Goal: Communication & Community: Answer question/provide support

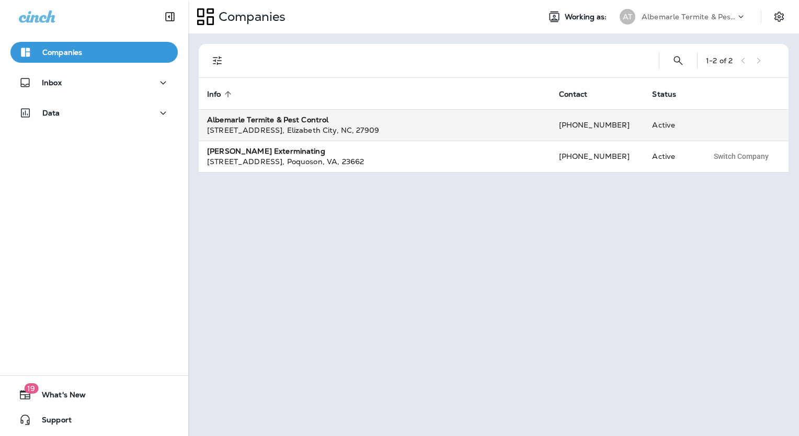
click at [305, 127] on div "[STREET_ADDRESS] , [GEOGRAPHIC_DATA] , [GEOGRAPHIC_DATA] , 27909" at bounding box center [374, 130] width 335 height 10
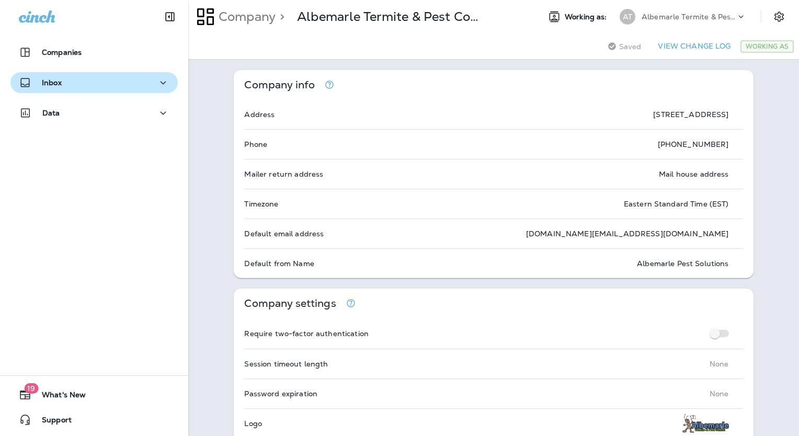
click at [59, 77] on div "Inbox" at bounding box center [40, 82] width 43 height 13
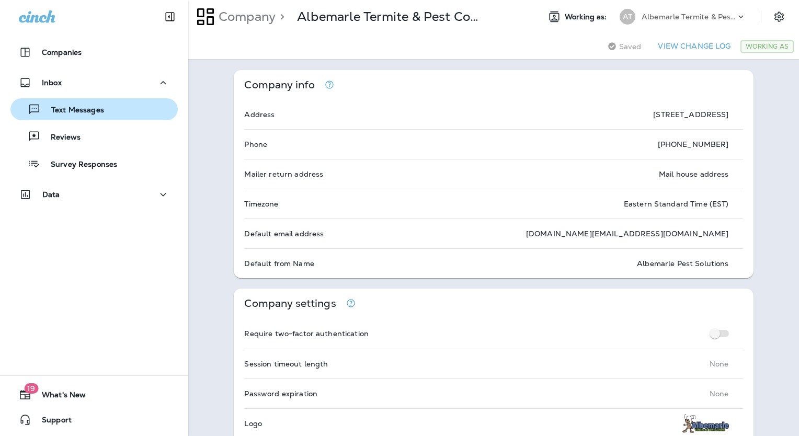
click at [86, 110] on p "Text Messages" at bounding box center [72, 111] width 63 height 10
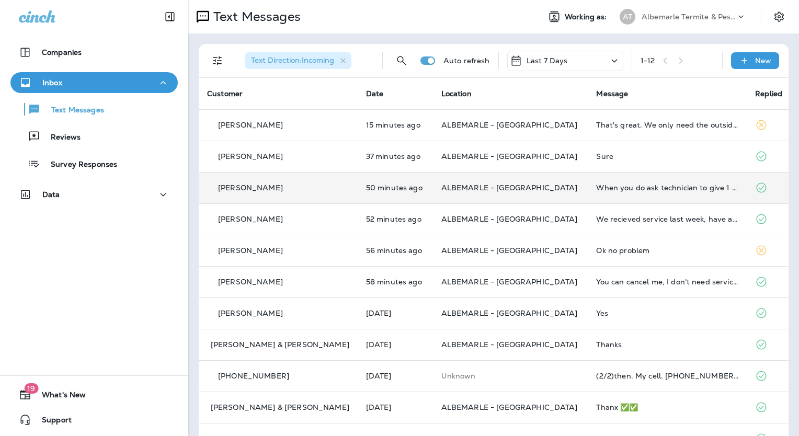
click at [358, 181] on td "50 minutes ago" at bounding box center [395, 187] width 75 height 31
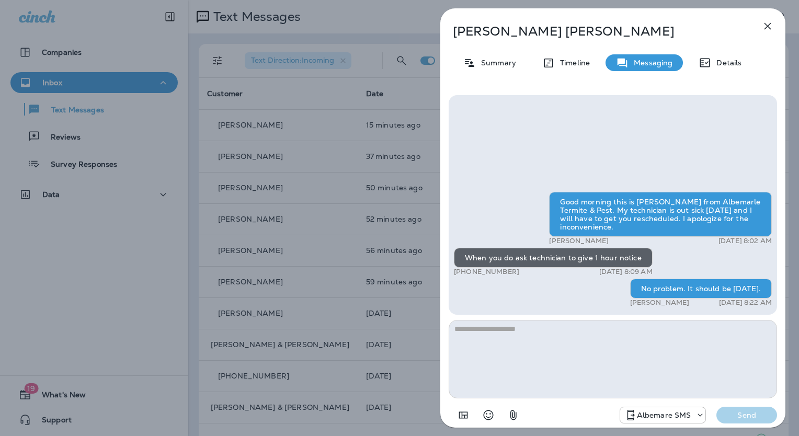
click at [763, 21] on icon "button" at bounding box center [767, 26] width 13 height 13
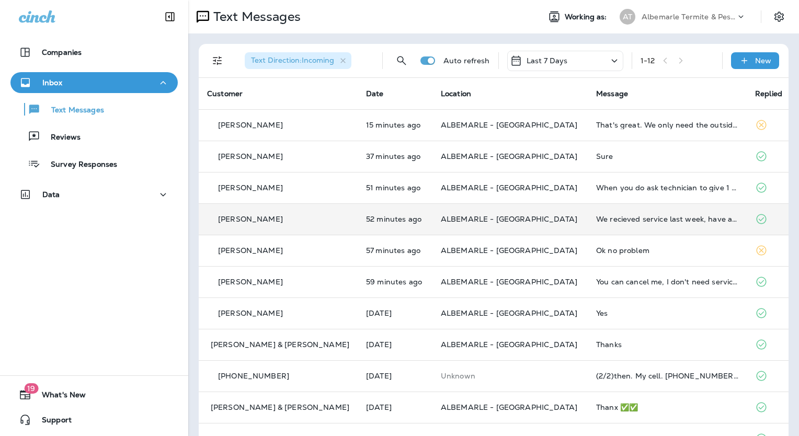
click at [301, 222] on div "[PERSON_NAME]" at bounding box center [278, 219] width 142 height 11
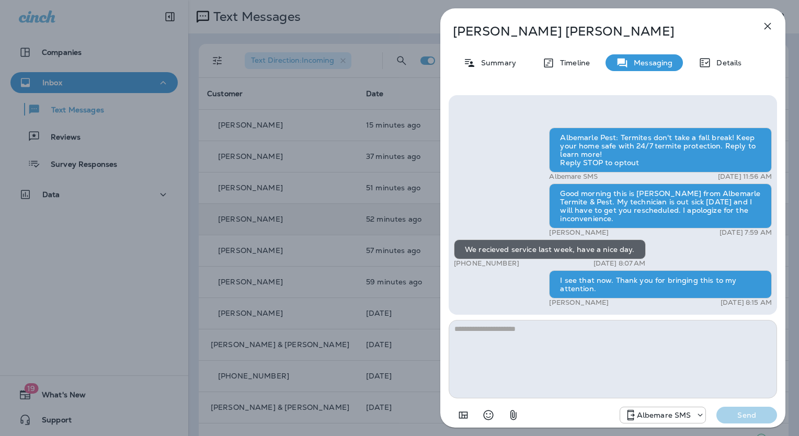
click at [766, 24] on icon "button" at bounding box center [767, 26] width 13 height 13
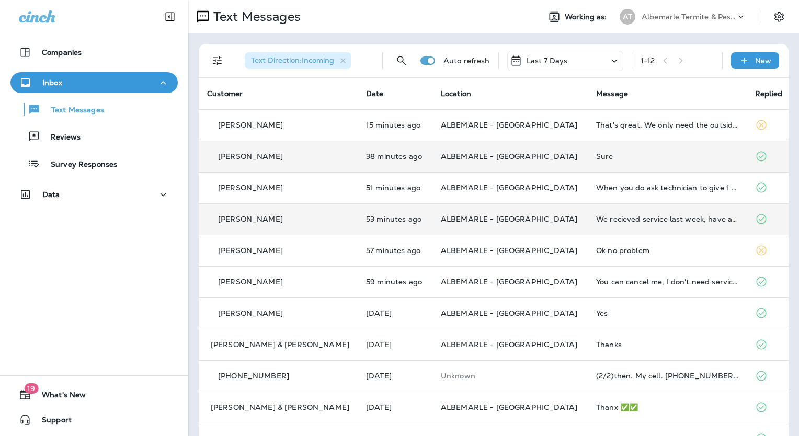
click at [243, 157] on p "[PERSON_NAME]" at bounding box center [250, 156] width 65 height 8
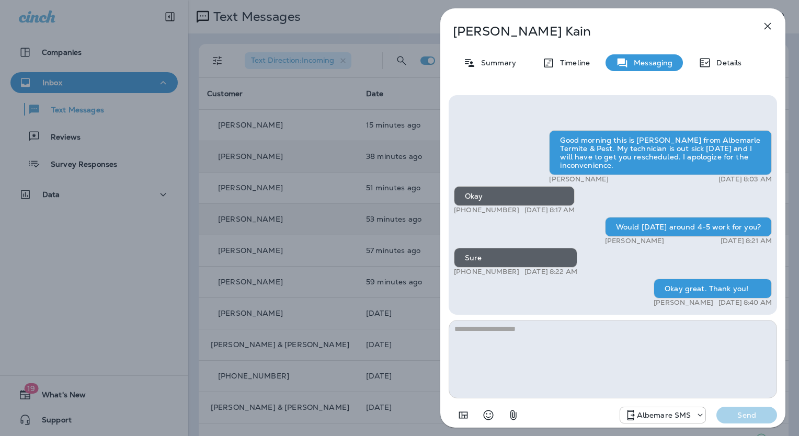
click at [769, 22] on icon "button" at bounding box center [767, 26] width 13 height 13
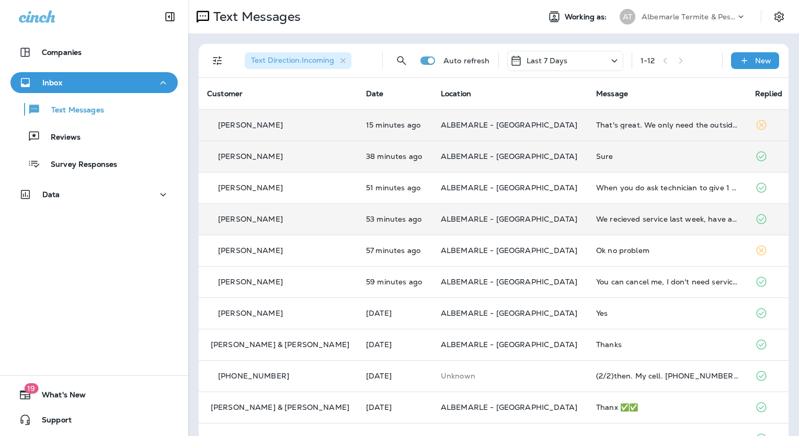
click at [242, 130] on div "[PERSON_NAME]" at bounding box center [278, 125] width 142 height 11
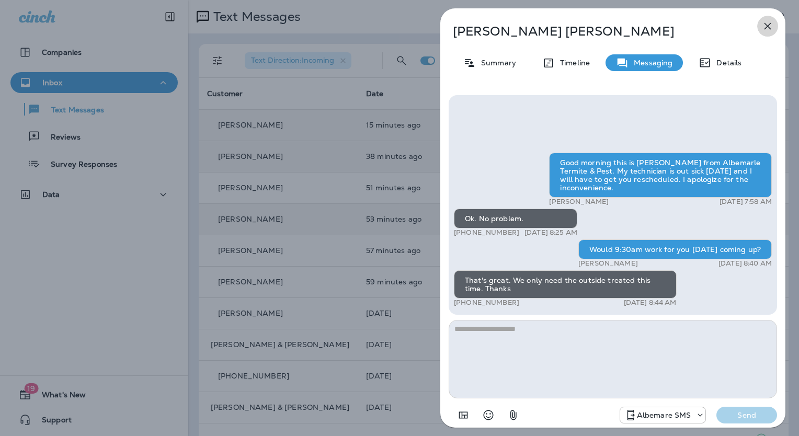
click at [769, 24] on icon "button" at bounding box center [767, 26] width 7 height 7
